Goal: Information Seeking & Learning: Learn about a topic

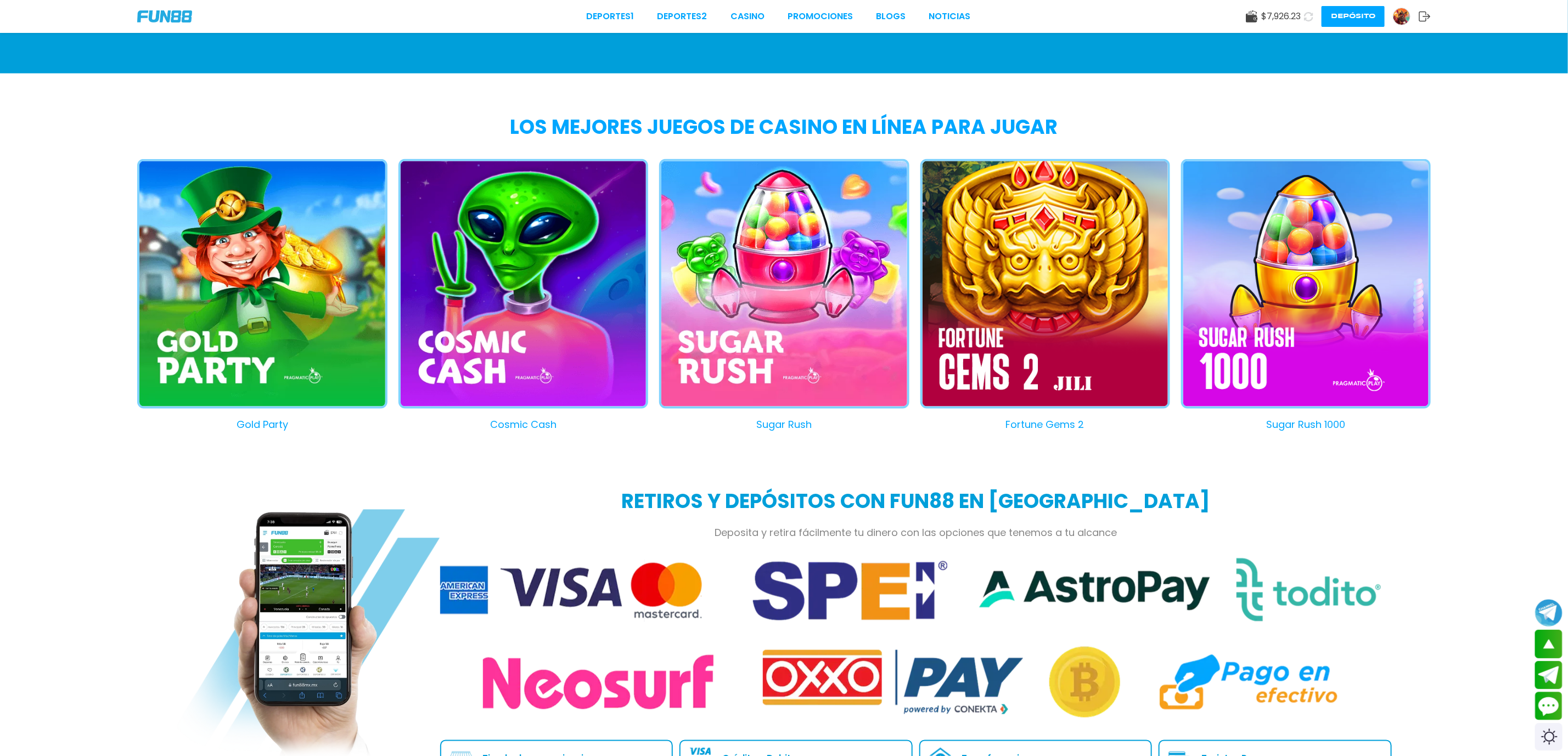
scroll to position [745, 0]
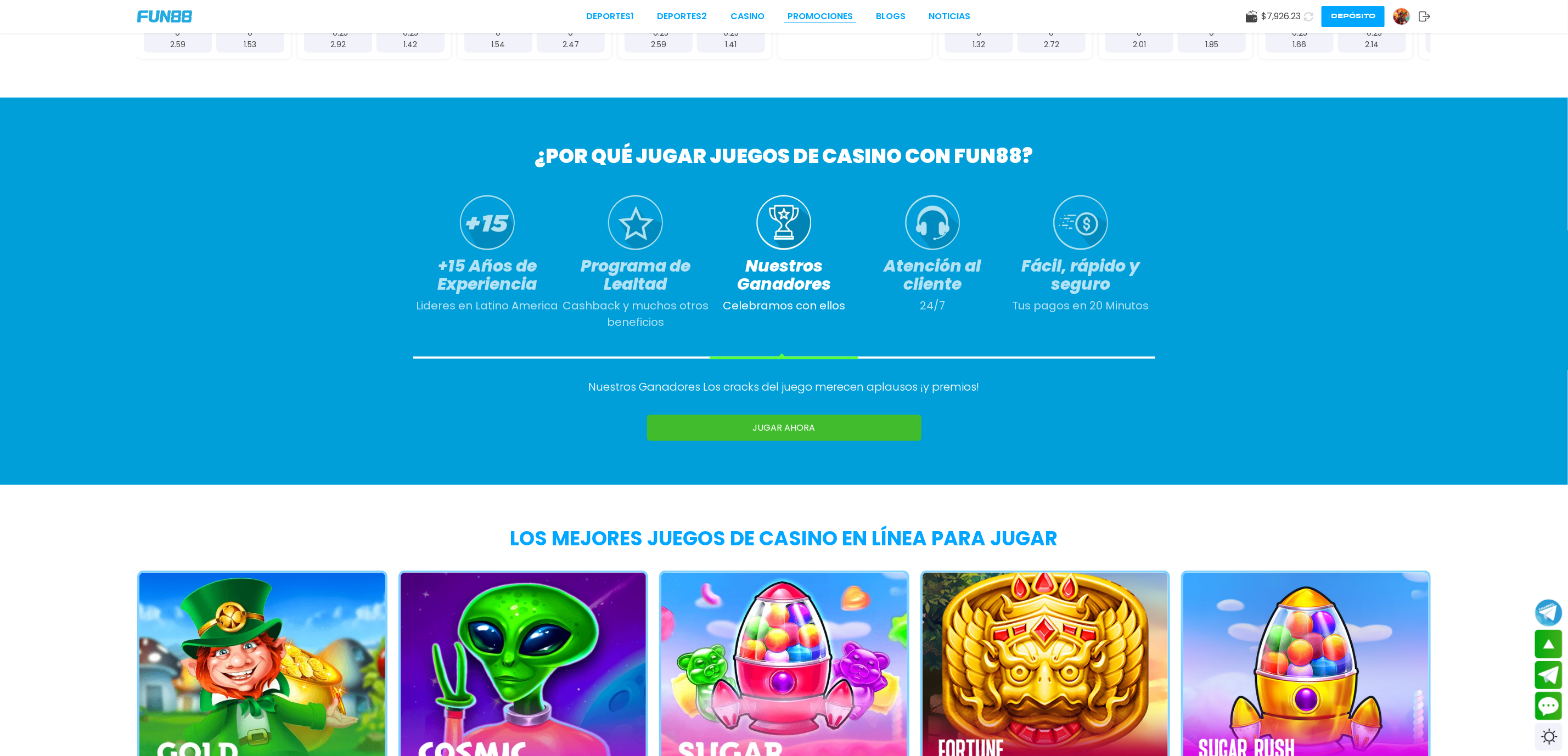
click at [830, 16] on link "Promociones" at bounding box center [820, 16] width 65 height 13
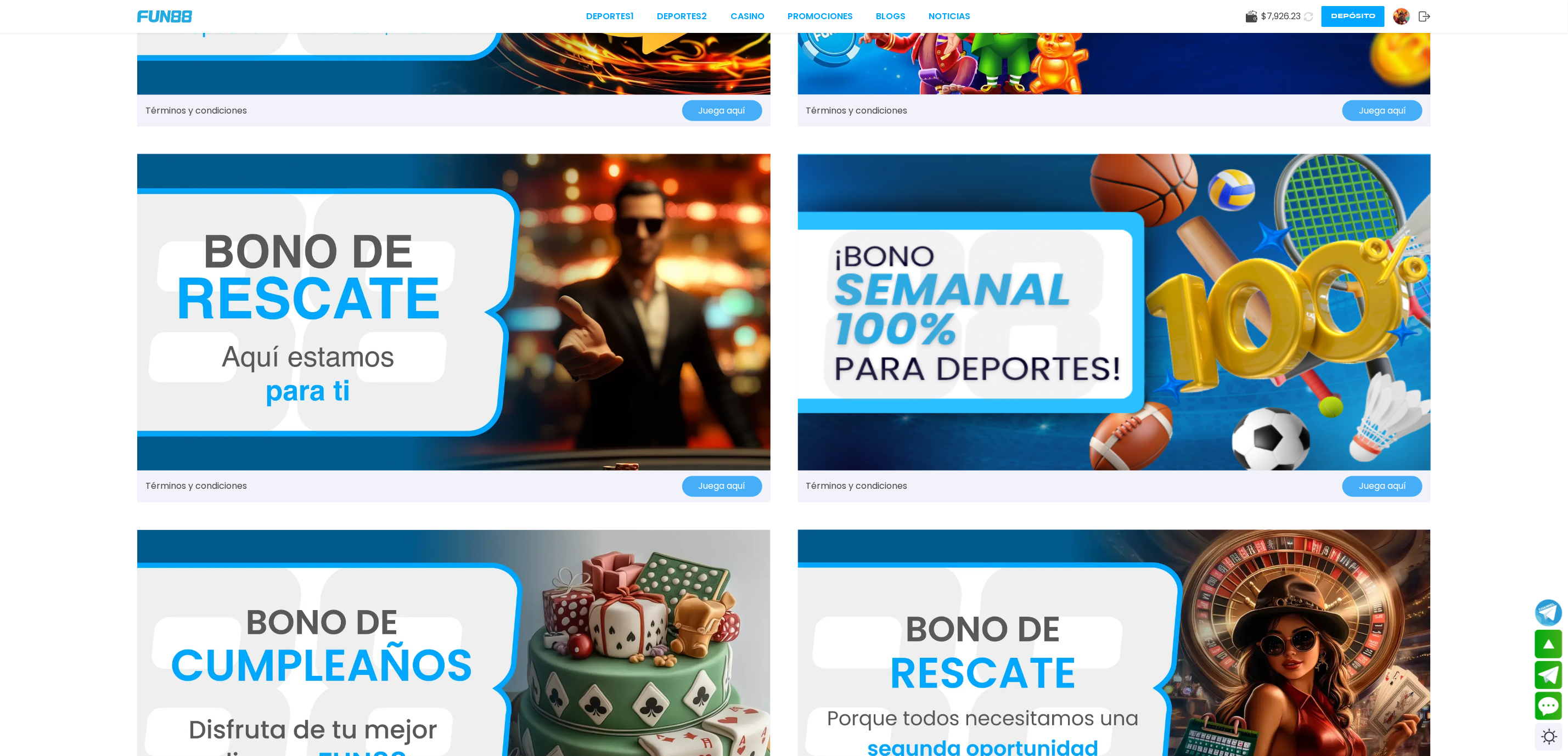
scroll to position [1482, 0]
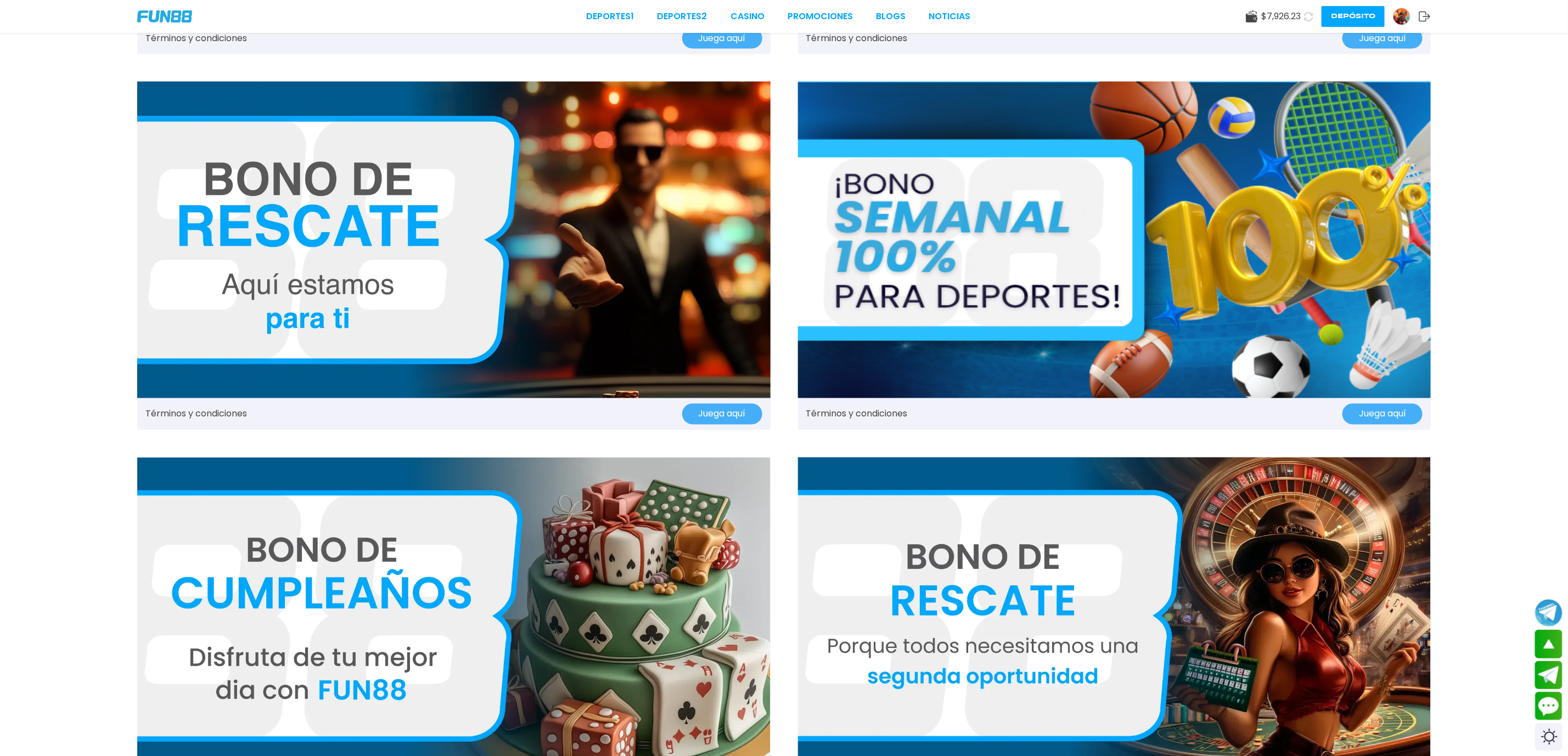
click at [959, 563] on img at bounding box center [1115, 616] width 634 height 316
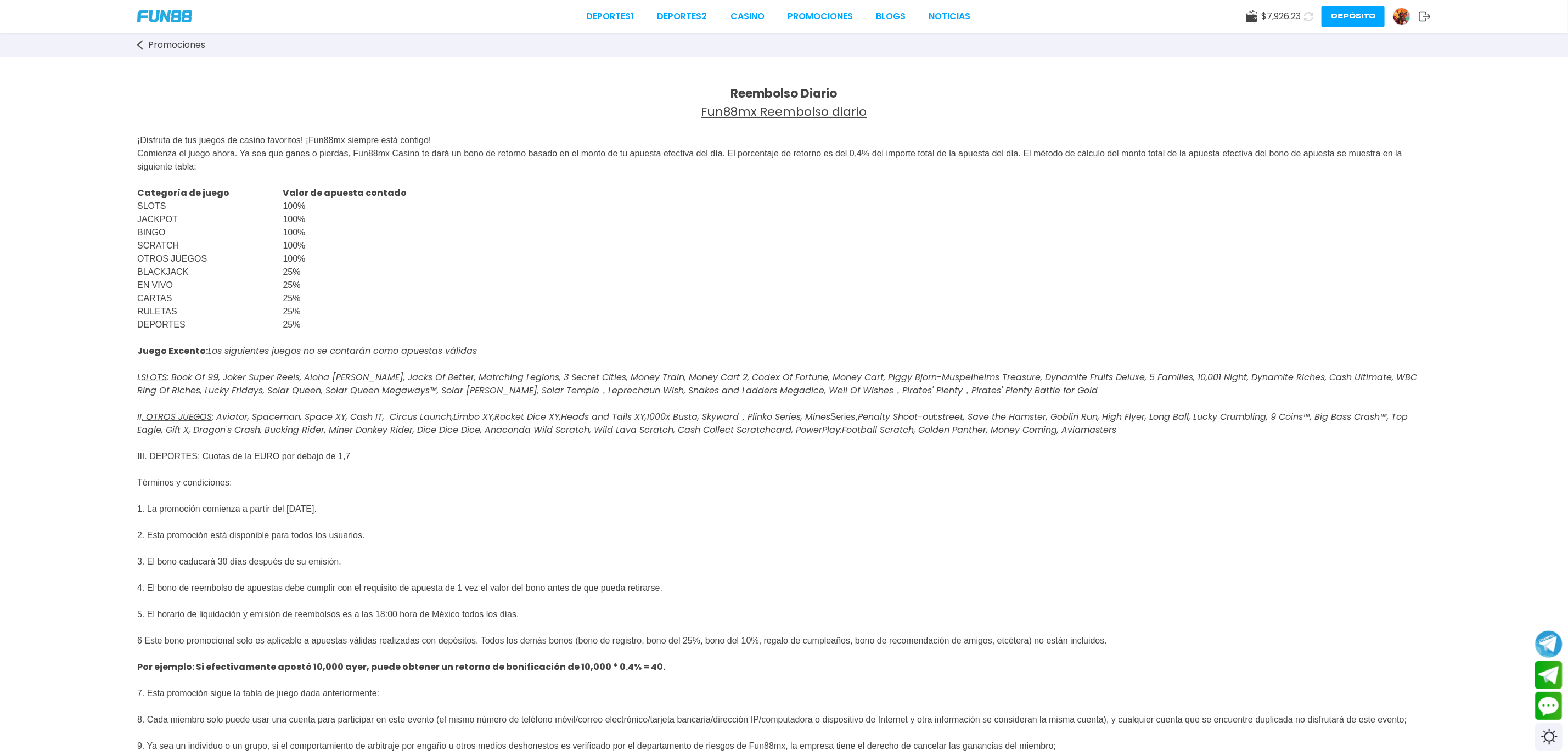
scroll to position [82, 0]
